Goal: Obtain resource: Obtain resource

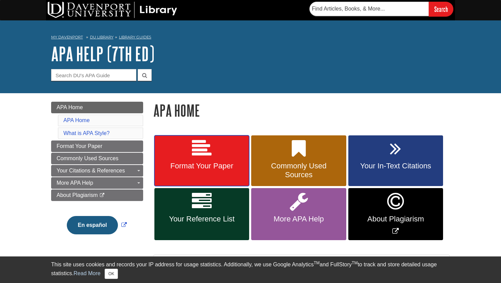
click at [210, 169] on span "Format Your Paper" at bounding box center [201, 166] width 84 height 9
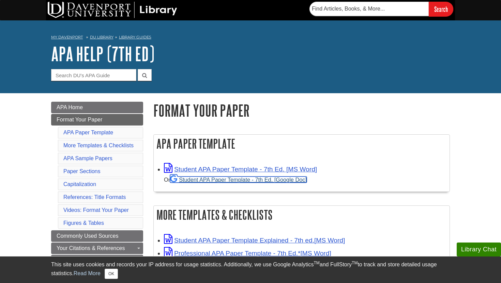
click at [221, 182] on link "Student APA Paper Template - 7th Ed. [Google Doc]" at bounding box center [238, 180] width 137 height 6
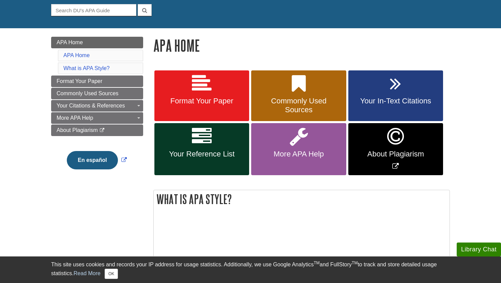
scroll to position [66, 0]
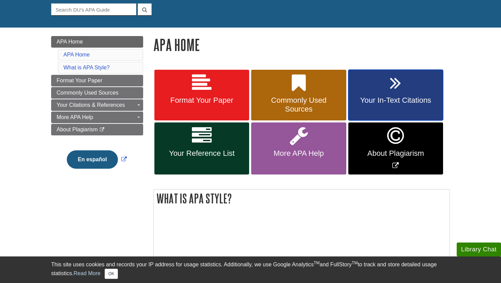
click at [373, 86] on link "Your In-Text Citations" at bounding box center [395, 95] width 95 height 51
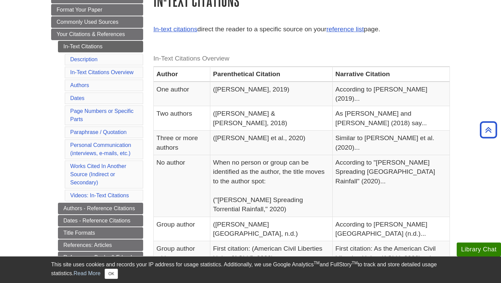
scroll to position [108, 0]
